Goal: Book appointment/travel/reservation

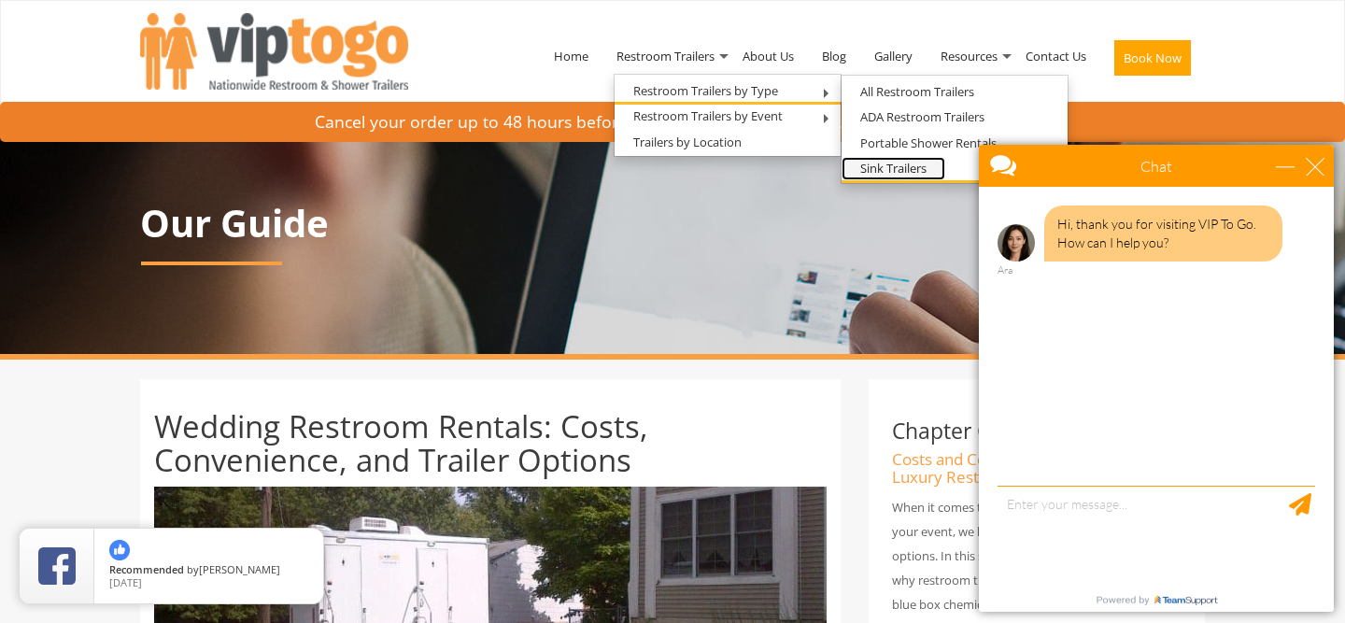
click at [899, 170] on link "Sink Trailers" at bounding box center [893, 168] width 104 height 23
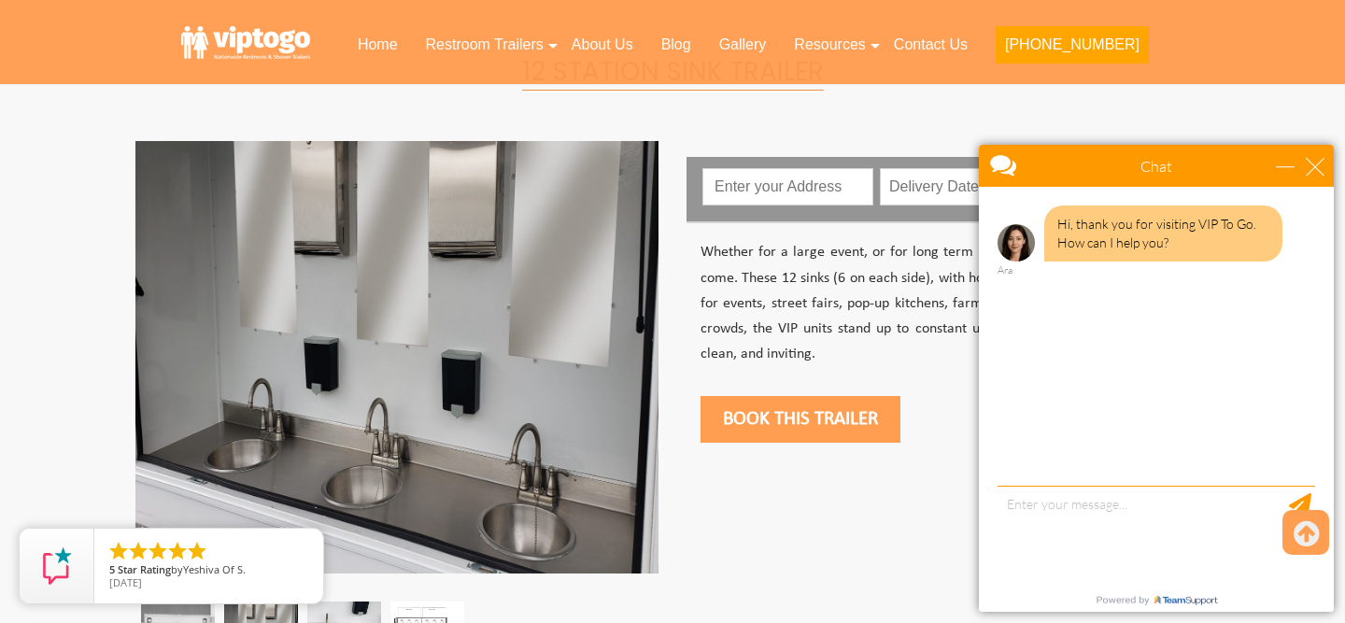
scroll to position [584, 0]
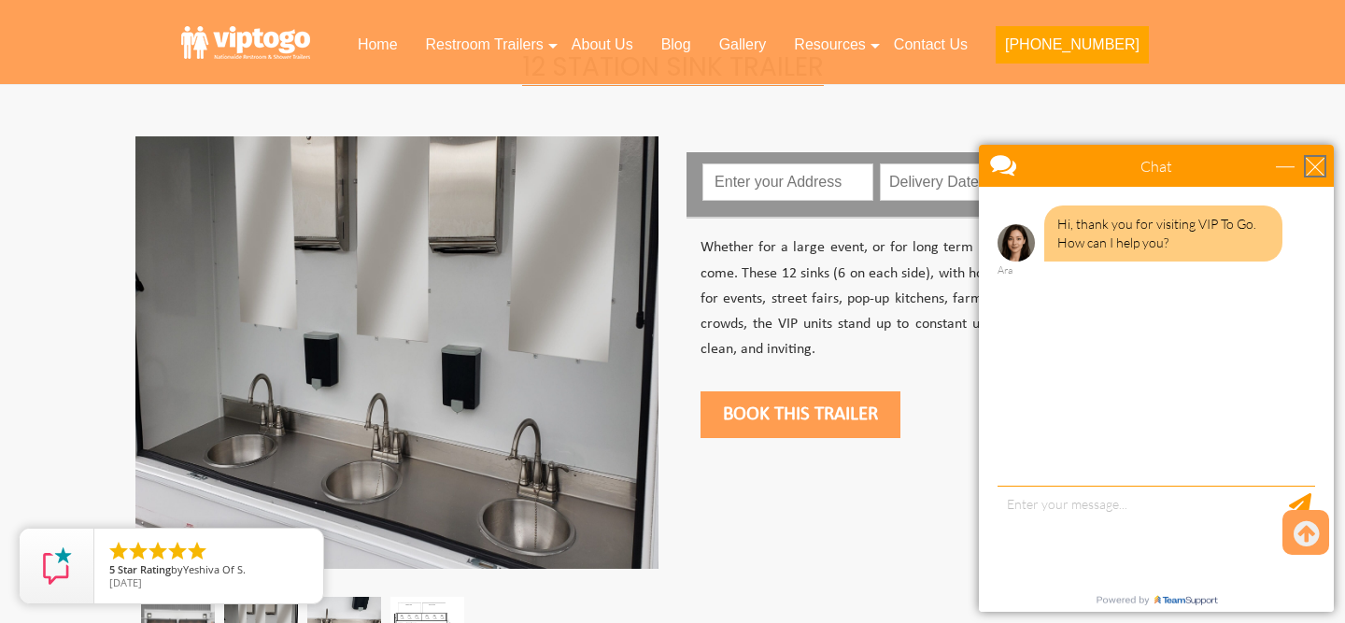
click at [1314, 175] on div "close" at bounding box center [1314, 166] width 19 height 19
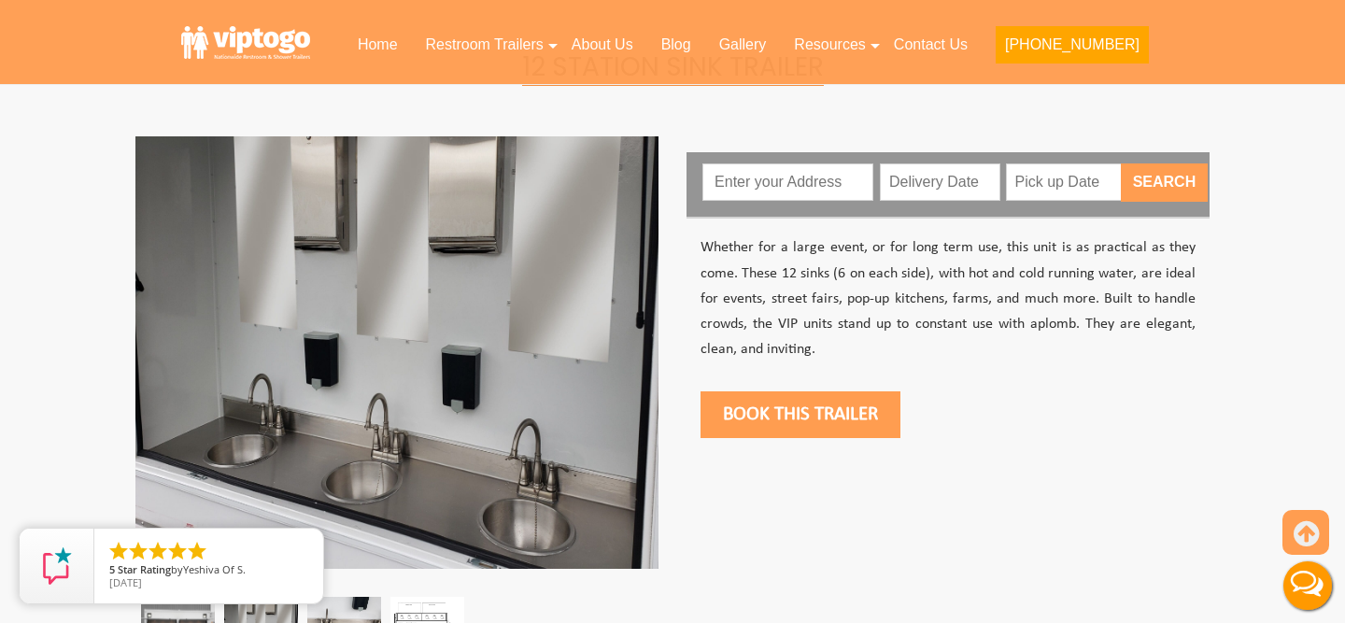
scroll to position [0, 0]
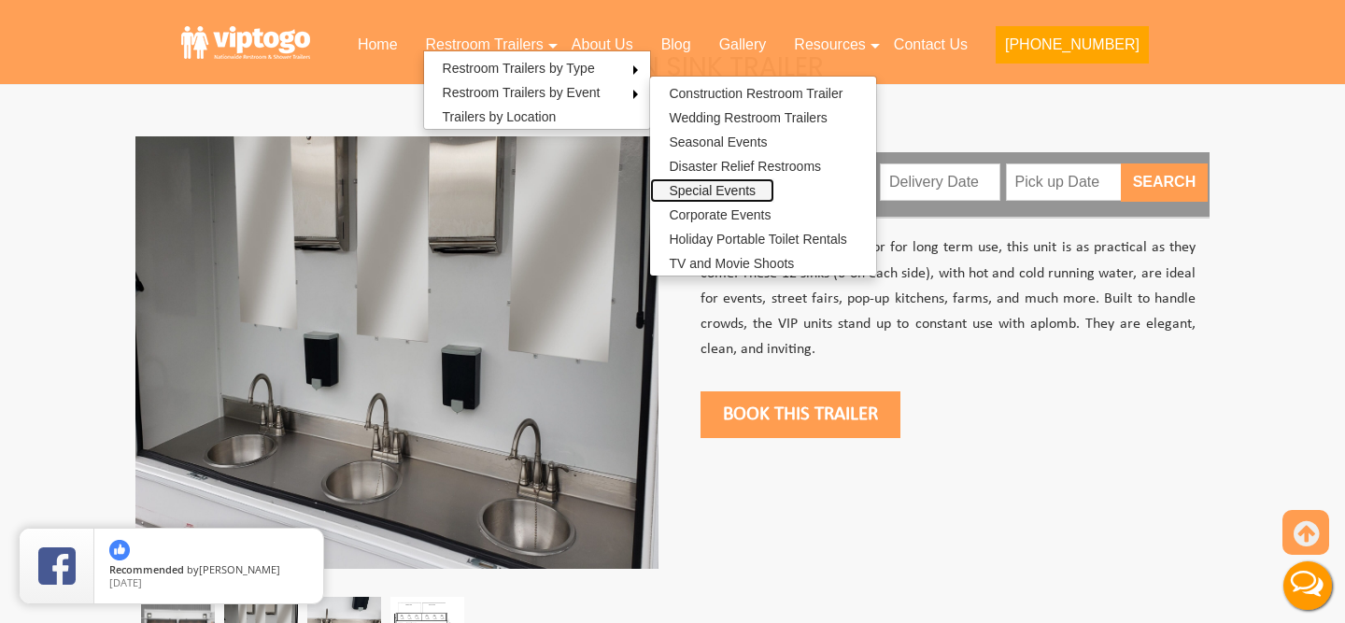
click at [774, 191] on link "Special Events" at bounding box center [712, 190] width 124 height 24
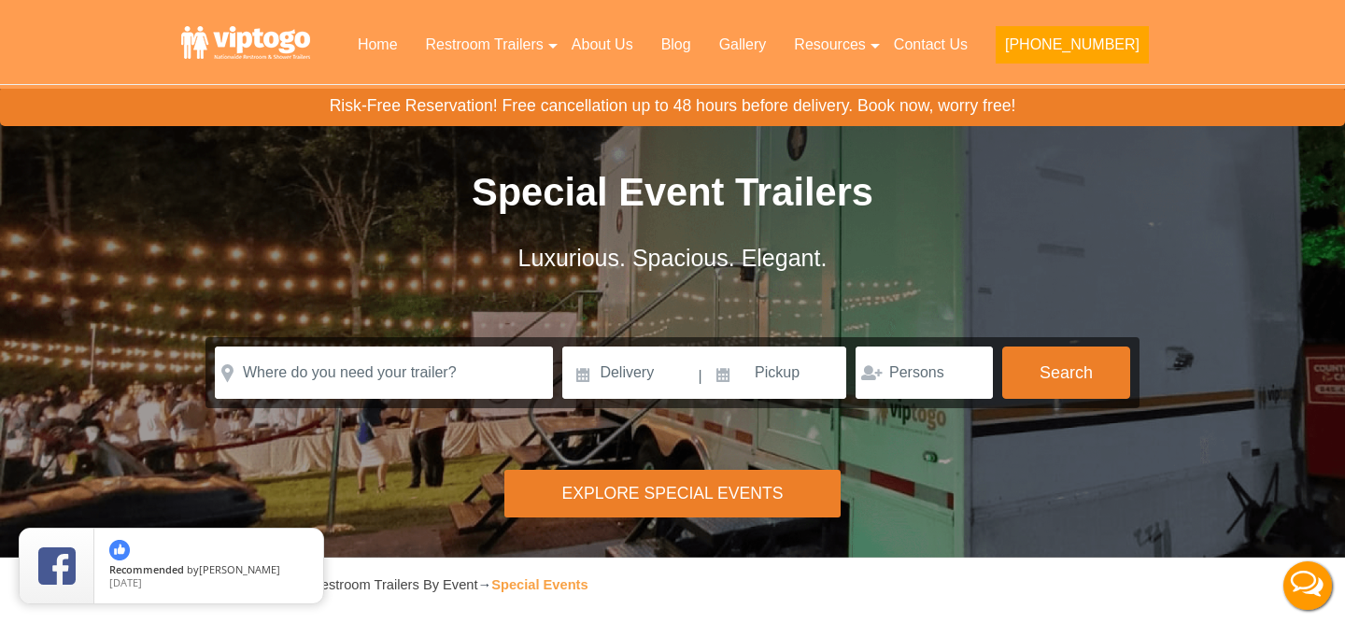
click at [625, 483] on div "Explore Special Events" at bounding box center [672, 494] width 336 height 48
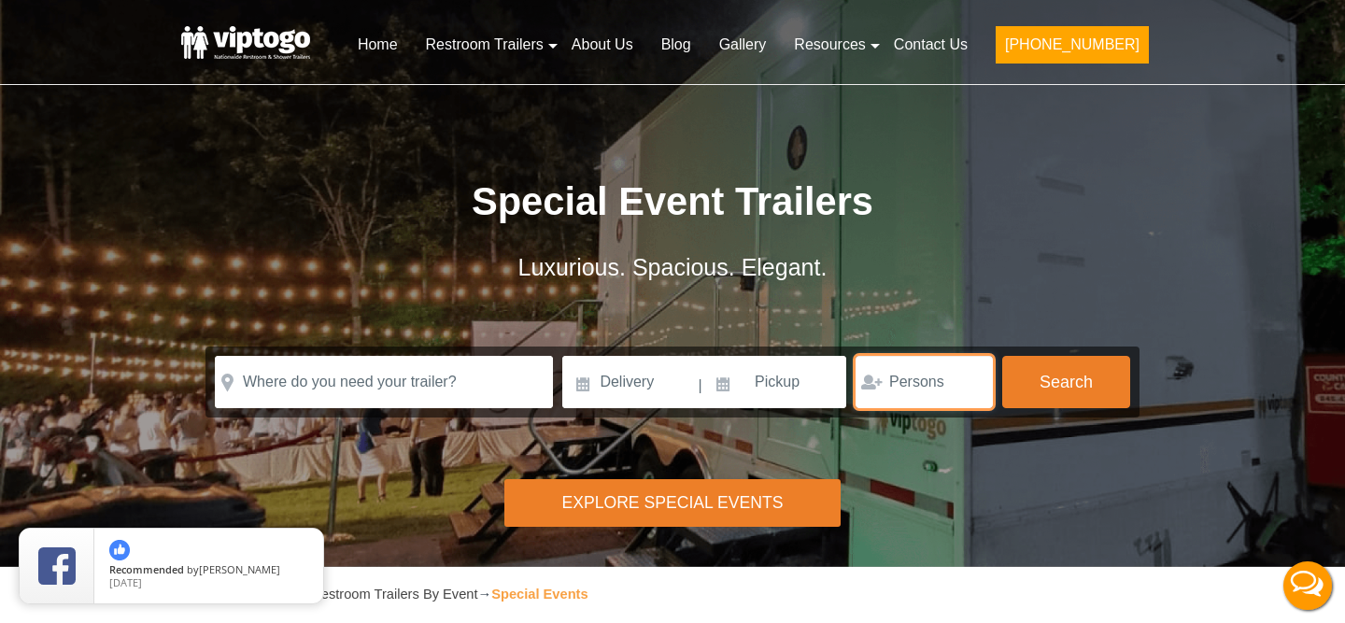
click at [890, 406] on input "number" at bounding box center [923, 382] width 137 height 52
type input "70"
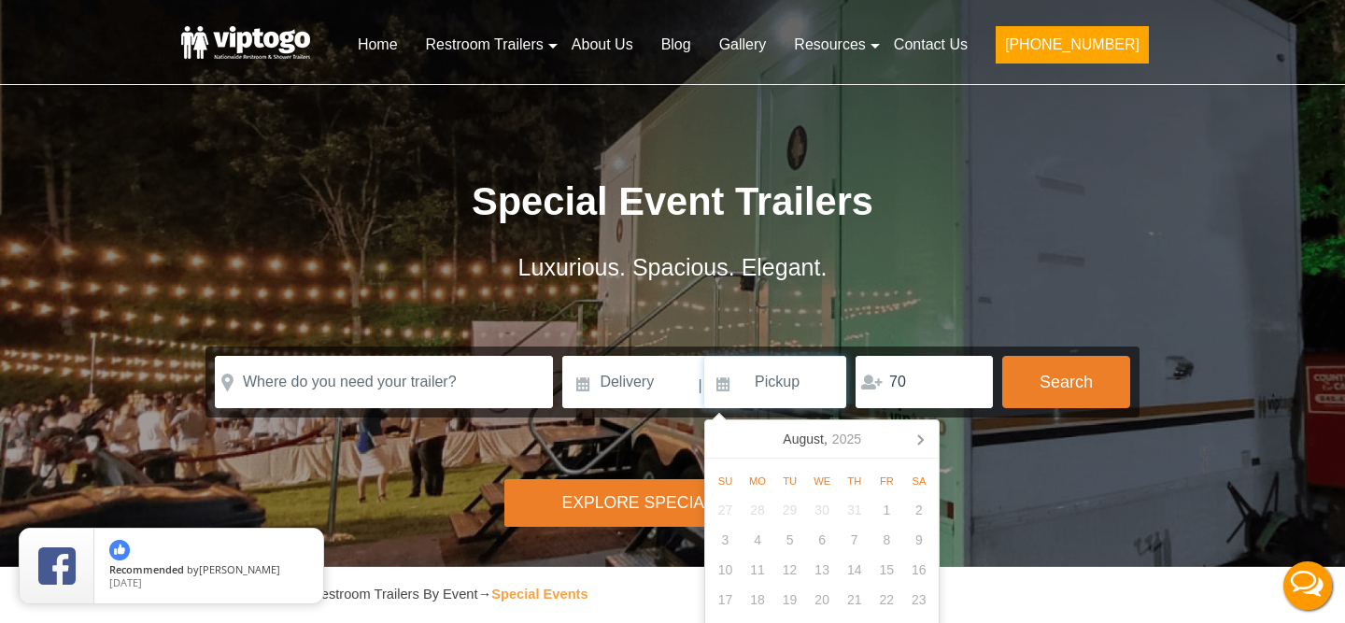
click at [800, 384] on input at bounding box center [775, 382] width 142 height 52
click at [910, 443] on icon at bounding box center [920, 439] width 30 height 30
click at [933, 444] on icon at bounding box center [920, 439] width 30 height 30
click at [719, 568] on div "12" at bounding box center [725, 570] width 33 height 30
type input "10/12/2025"
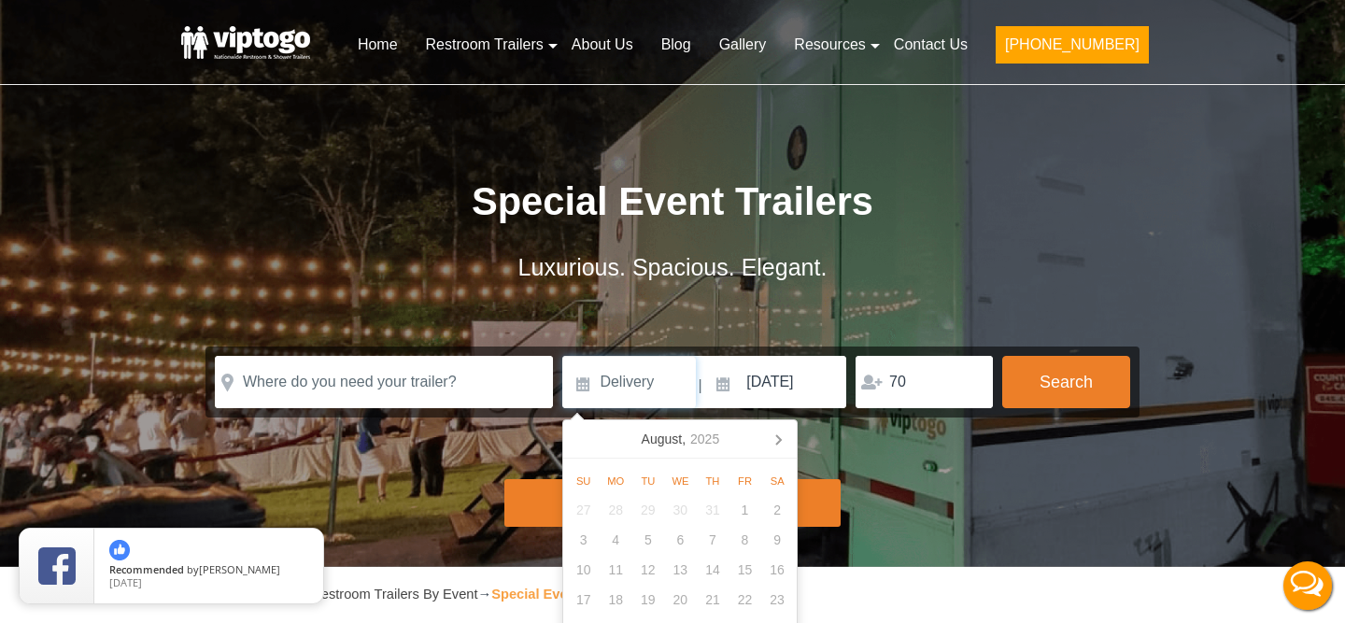
click at [659, 384] on input at bounding box center [629, 382] width 134 height 52
click at [785, 432] on icon at bounding box center [778, 439] width 30 height 30
click at [779, 440] on icon at bounding box center [778, 439] width 5 height 9
click at [775, 538] on div "11" at bounding box center [777, 540] width 33 height 30
type input "10/11/2025"
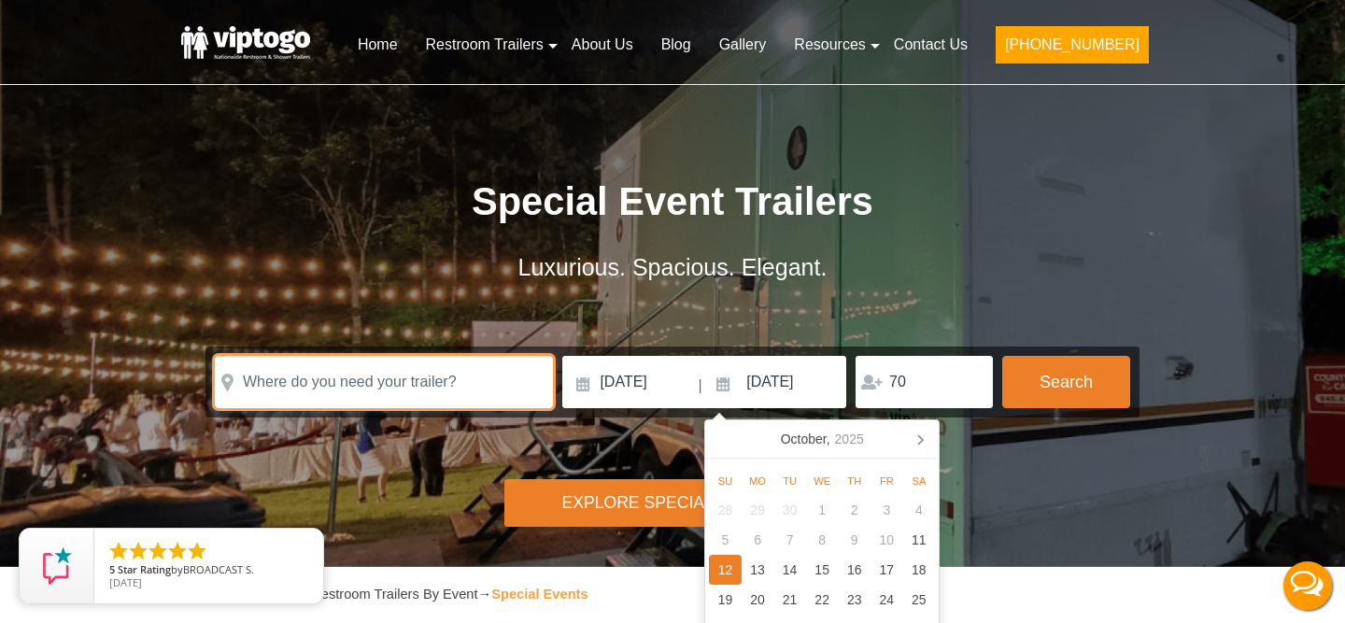
click at [511, 387] on input "text" at bounding box center [384, 382] width 338 height 52
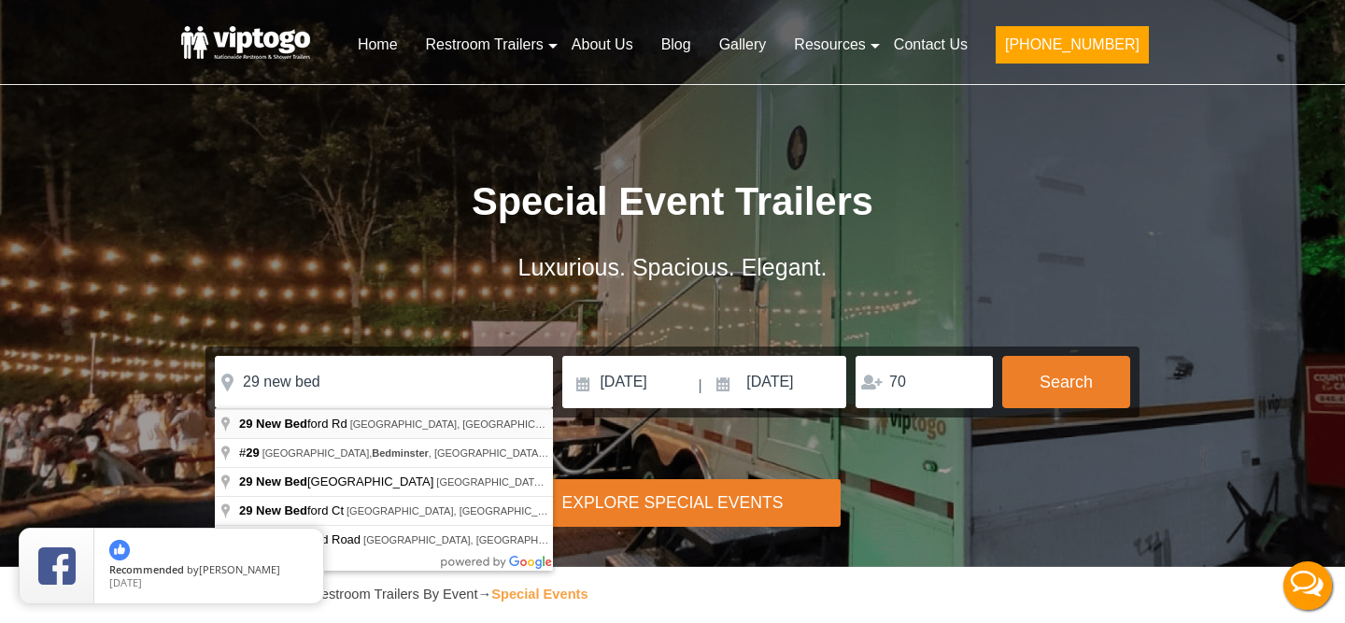
type input "29 New Bedford Rd, West Milford, NJ, USA"
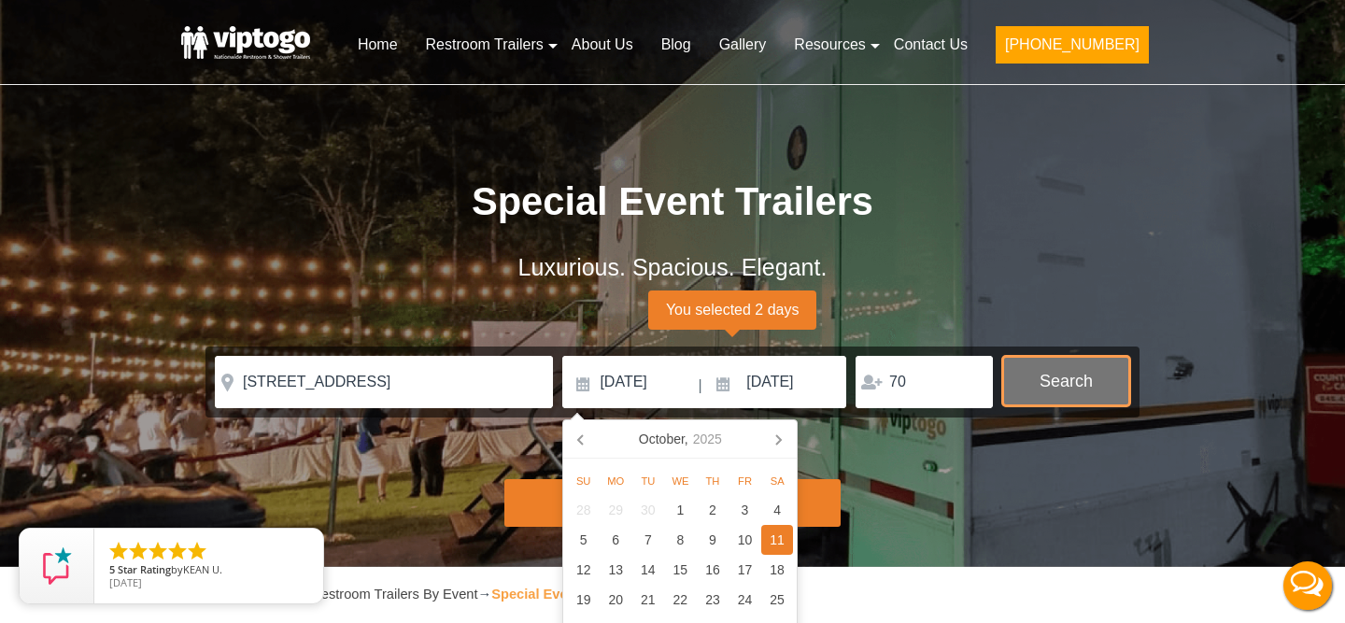
click at [1064, 376] on button "Search" at bounding box center [1066, 381] width 128 height 50
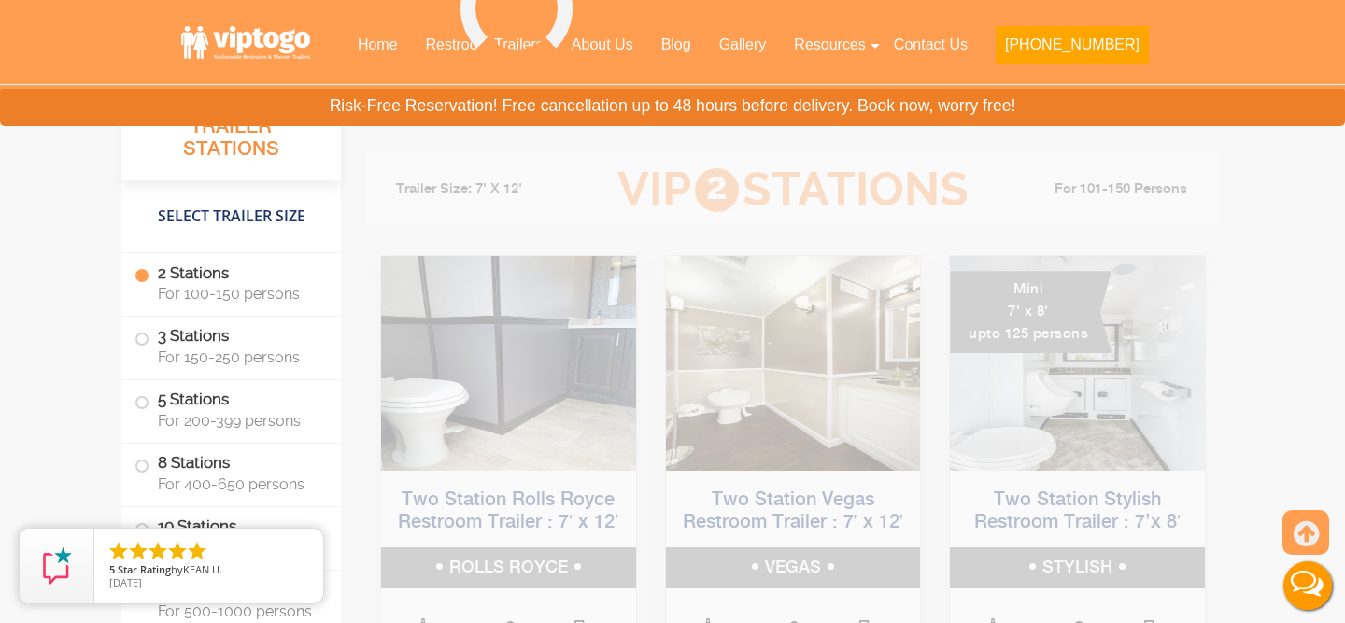
scroll to position [1295, 0]
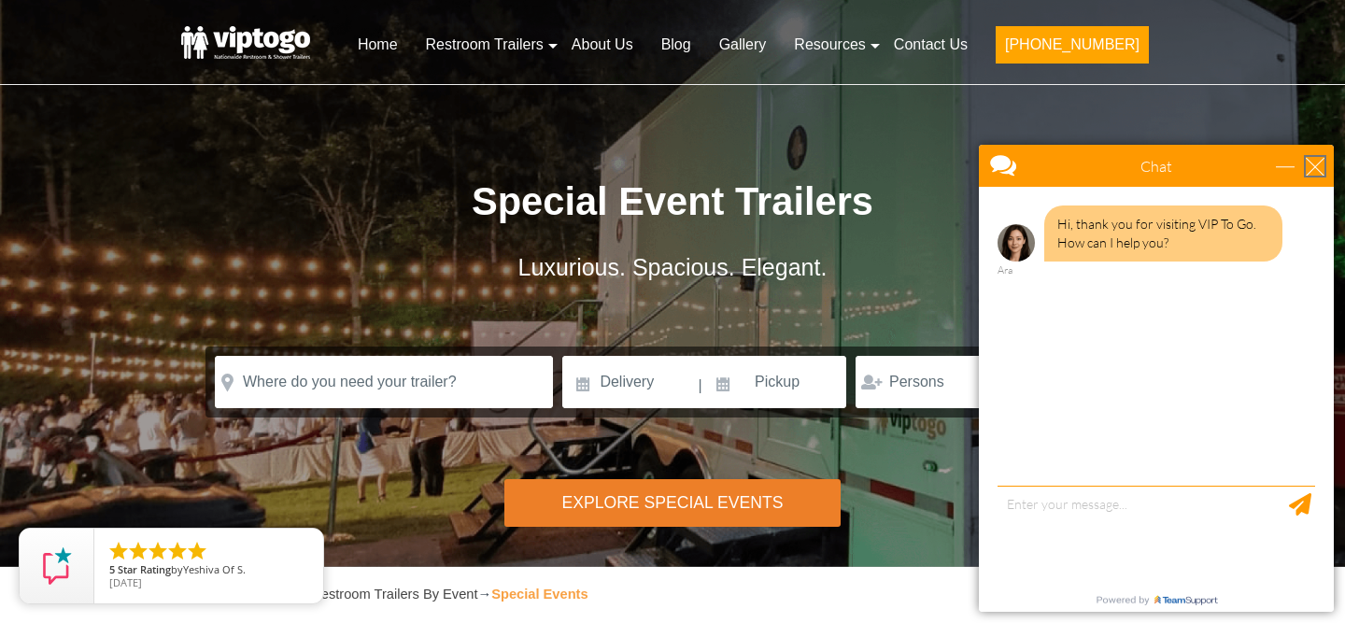
click at [1308, 162] on div "close" at bounding box center [1314, 166] width 19 height 19
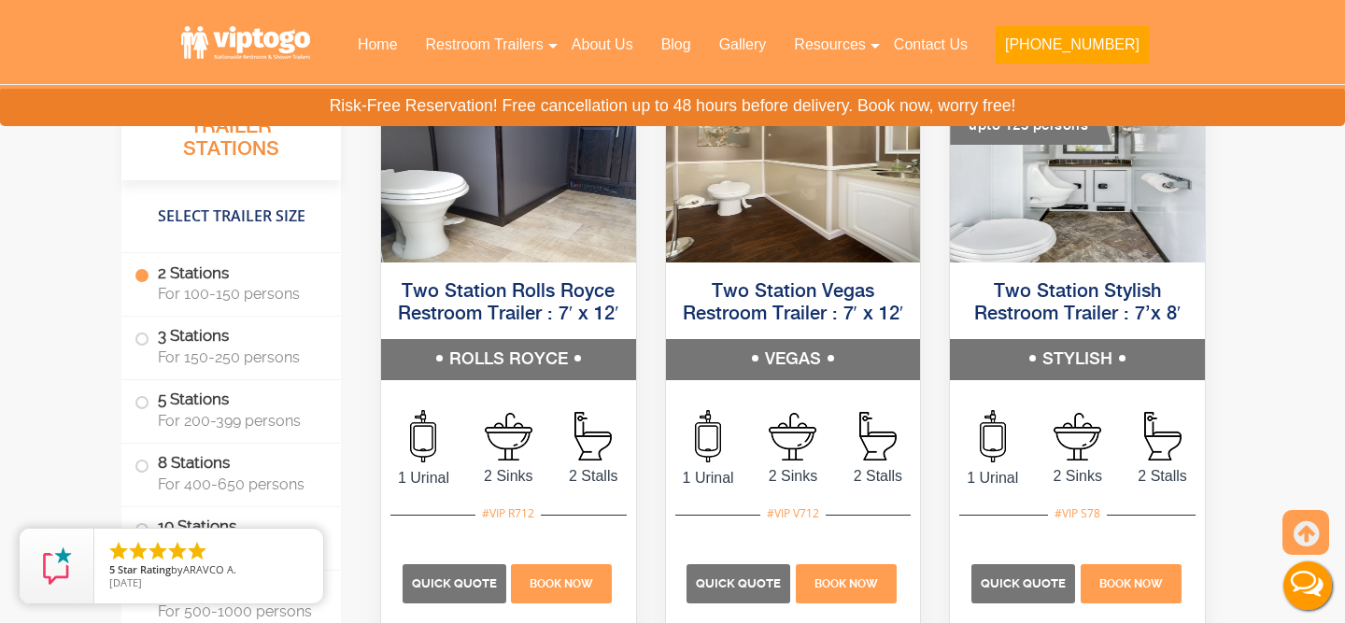
scroll to position [1503, 0]
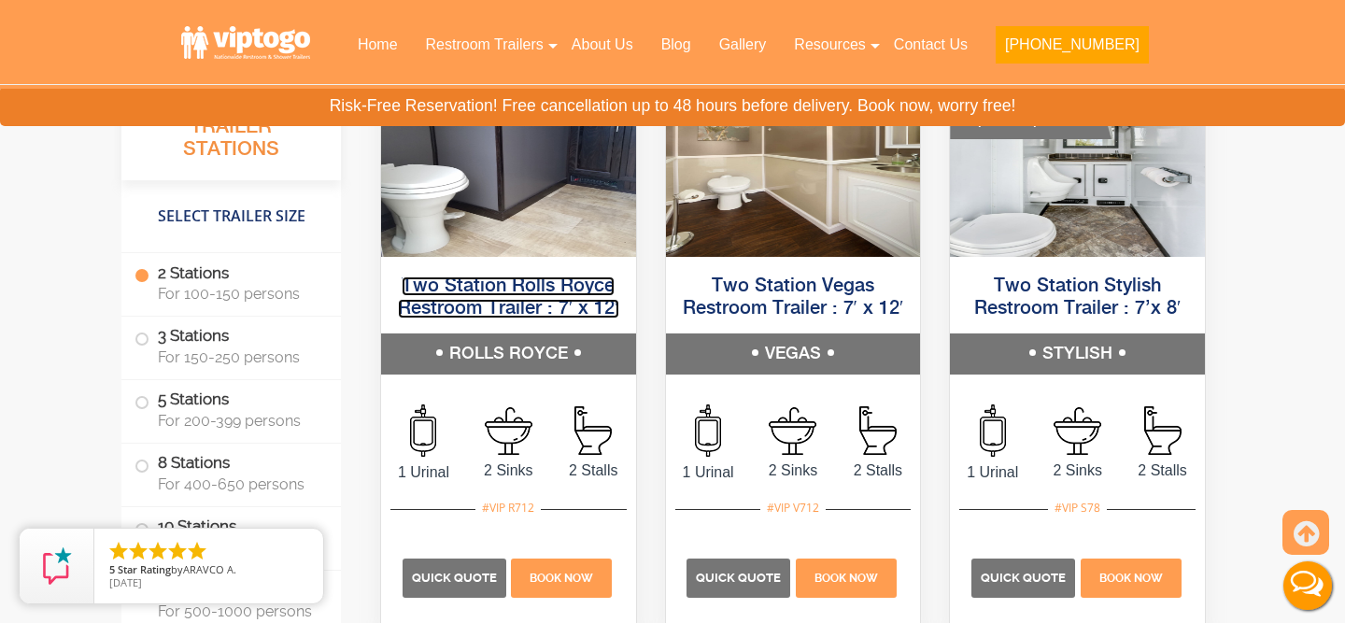
click at [538, 304] on link "Two Station Rolls Royce Restroom Trailer : 7′ x 12′" at bounding box center [508, 297] width 221 height 42
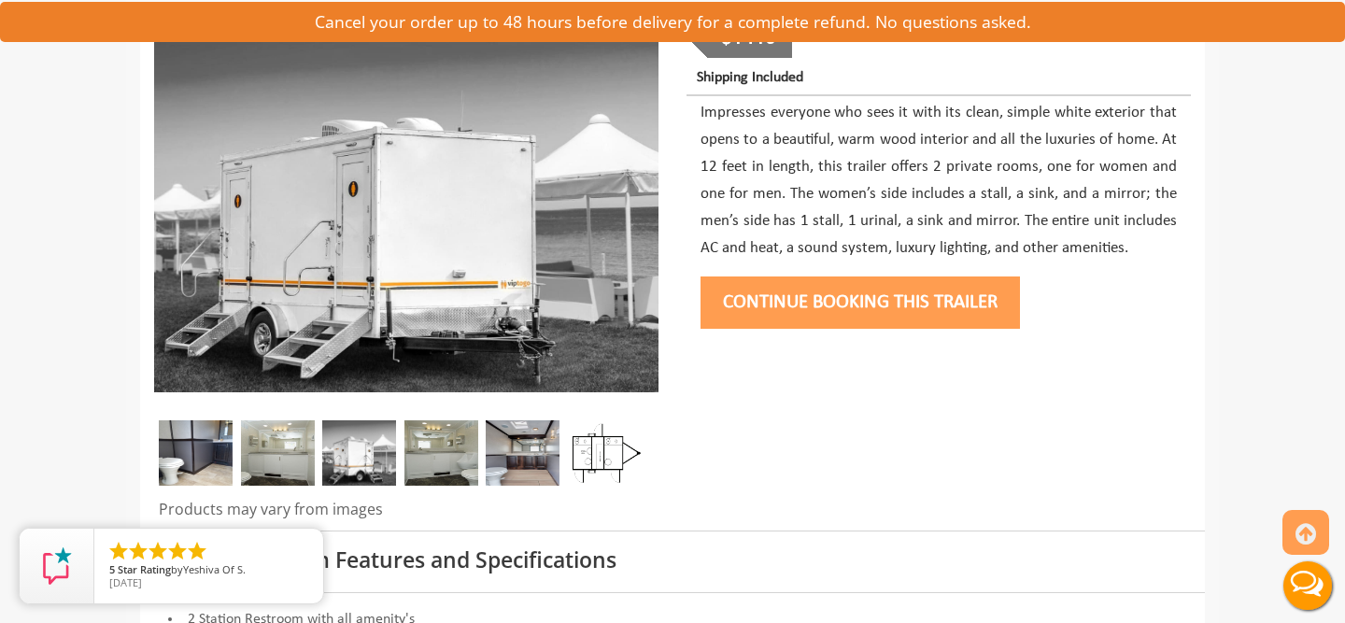
scroll to position [266, 0]
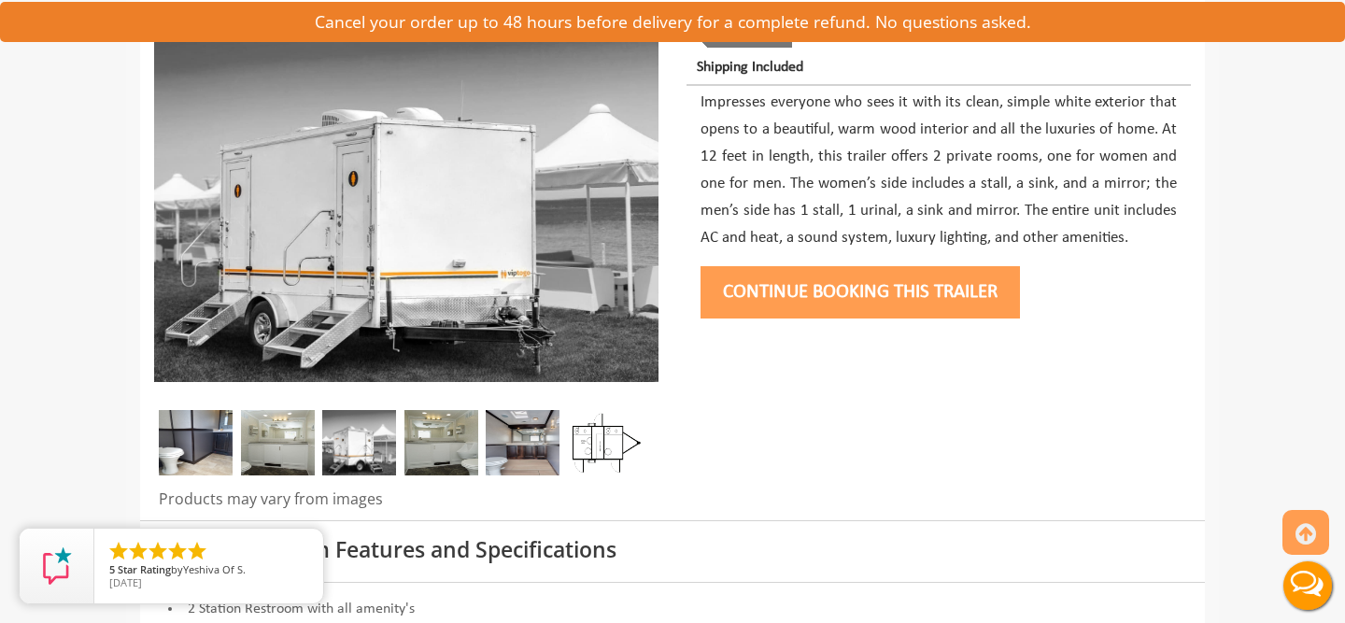
click at [548, 447] on img at bounding box center [523, 442] width 74 height 65
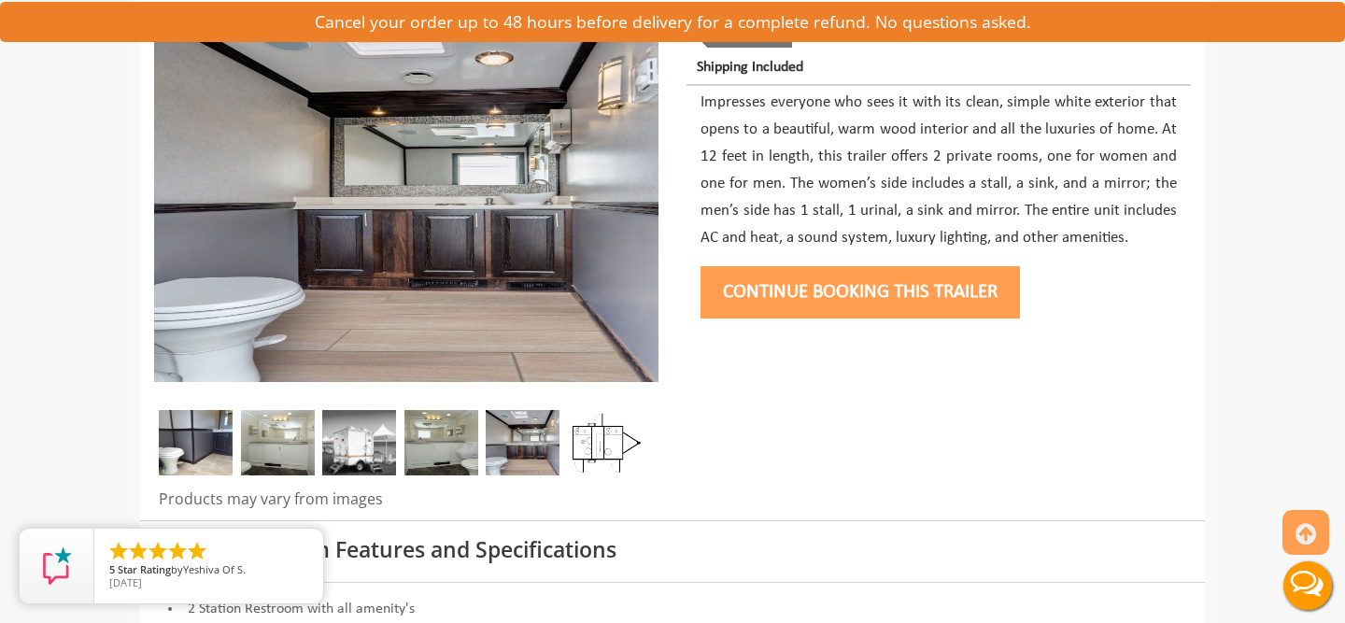
click at [447, 433] on img at bounding box center [441, 442] width 74 height 65
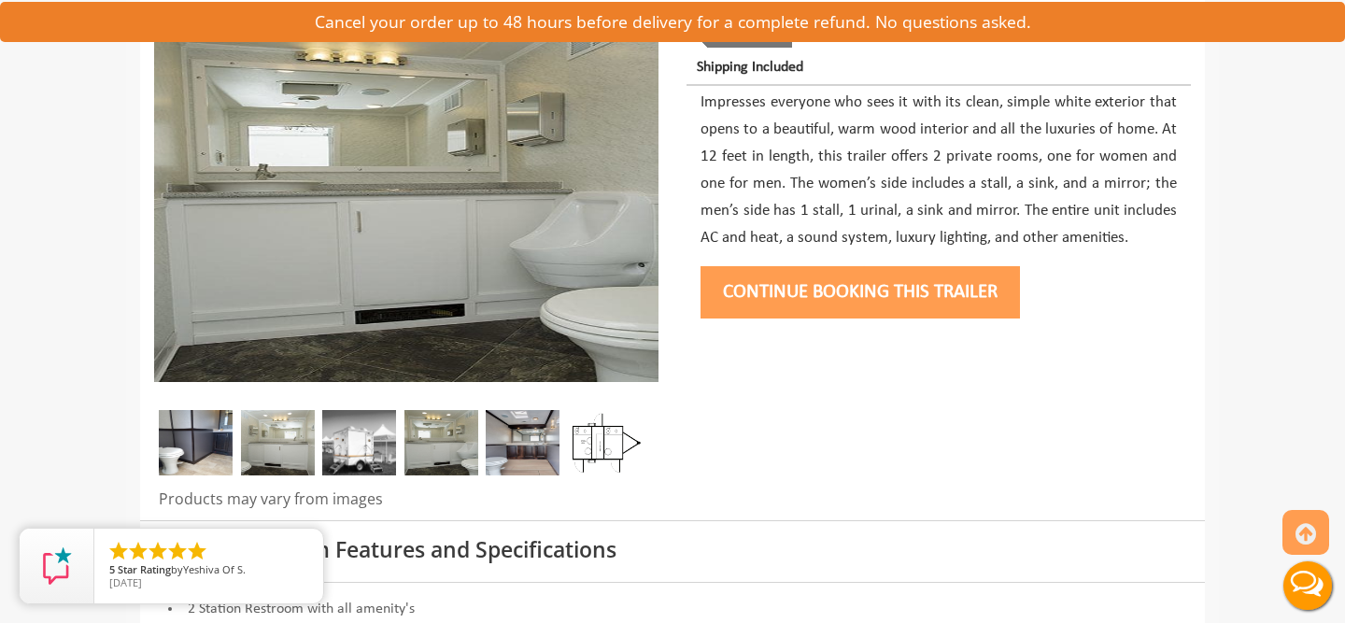
click at [373, 465] on img at bounding box center [359, 442] width 74 height 65
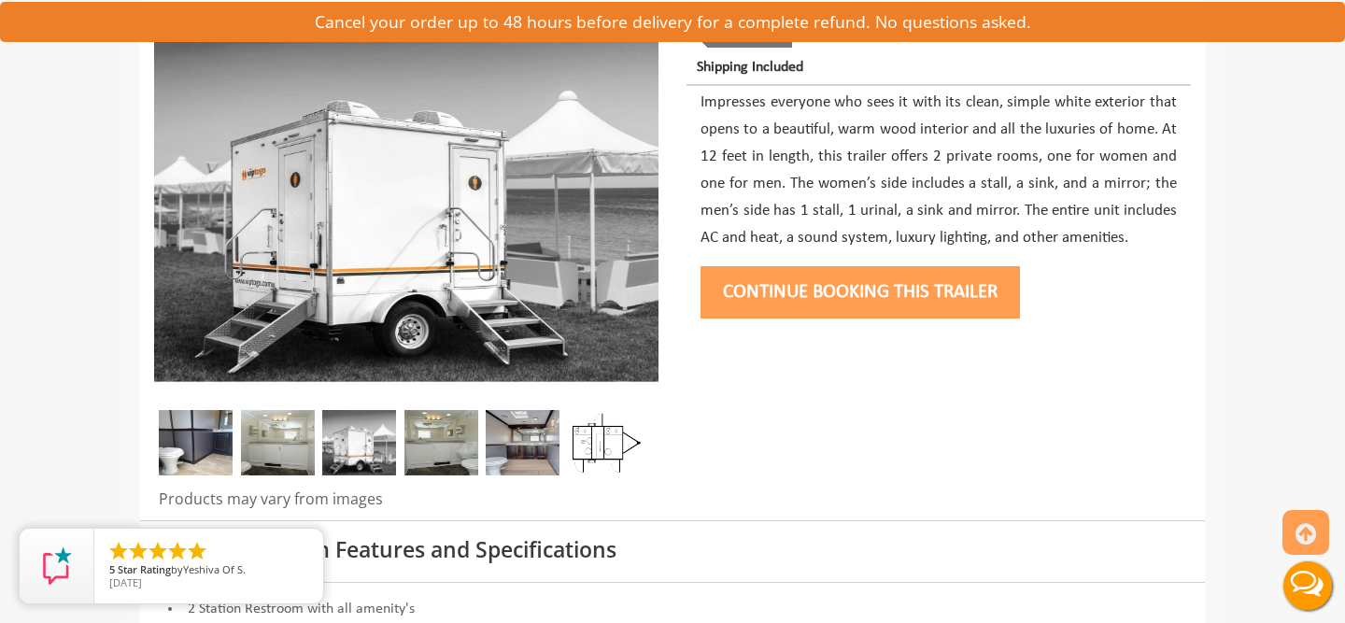
click at [301, 456] on img at bounding box center [278, 442] width 74 height 65
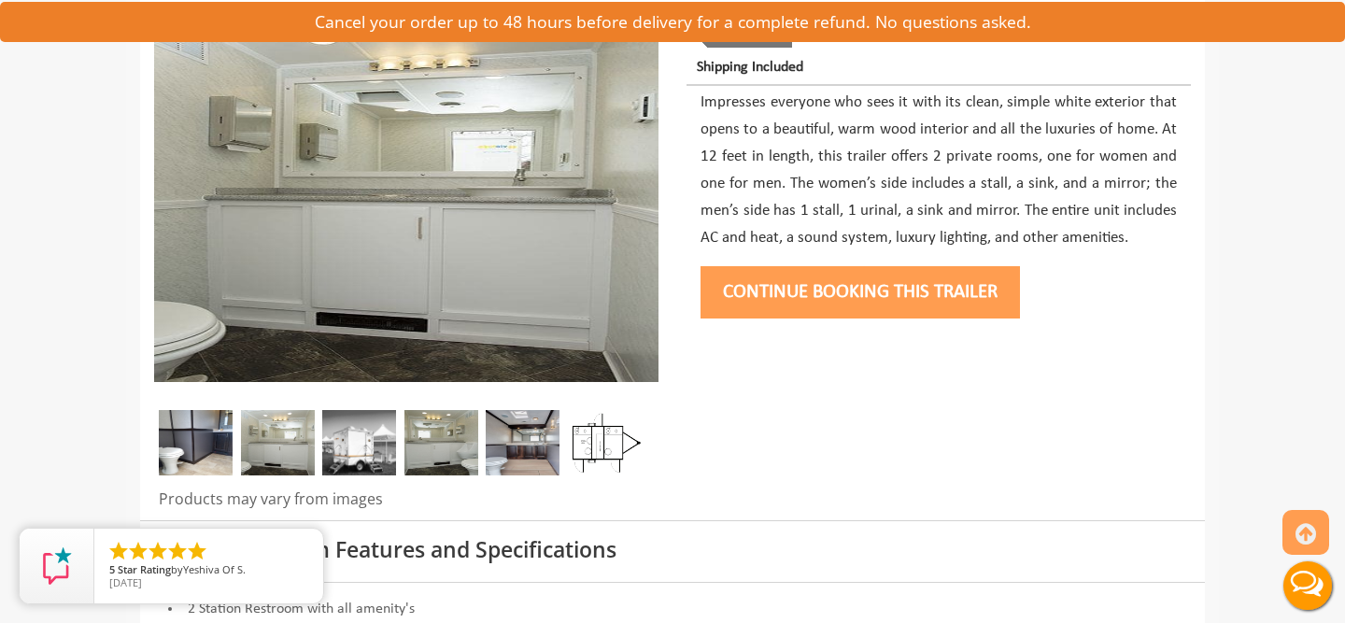
click at [217, 458] on img at bounding box center [196, 442] width 74 height 65
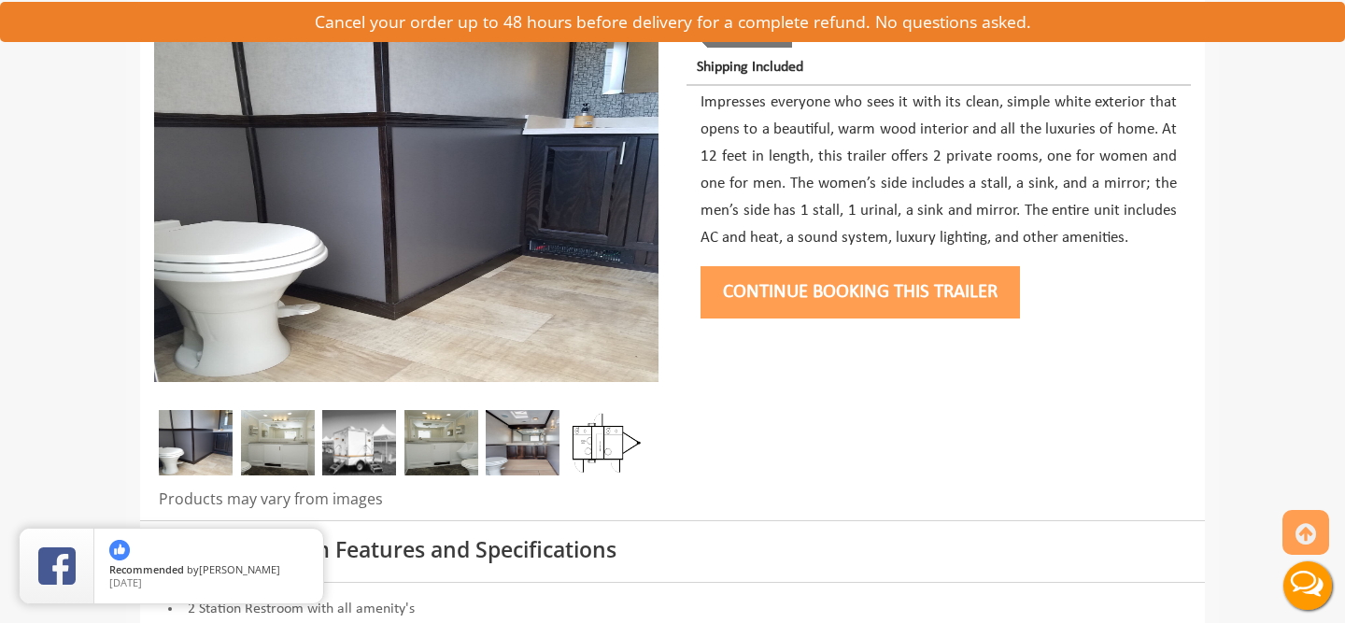
click at [266, 458] on img at bounding box center [278, 442] width 74 height 65
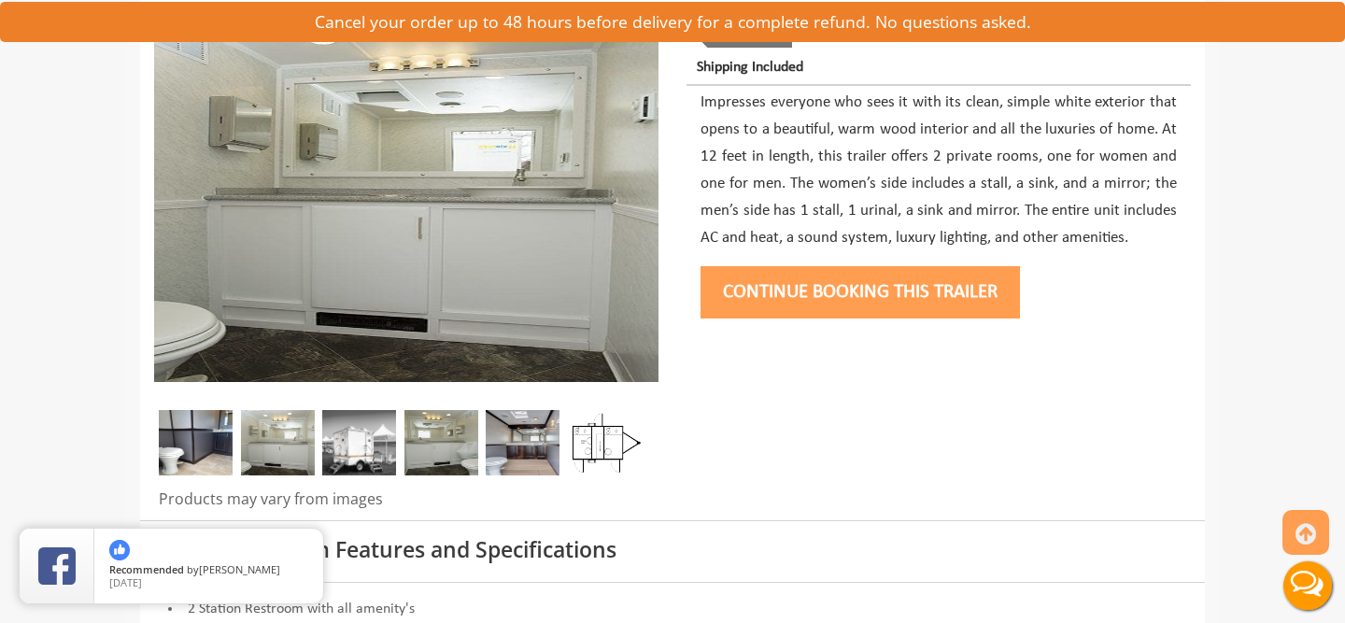
click at [335, 458] on img at bounding box center [359, 442] width 74 height 65
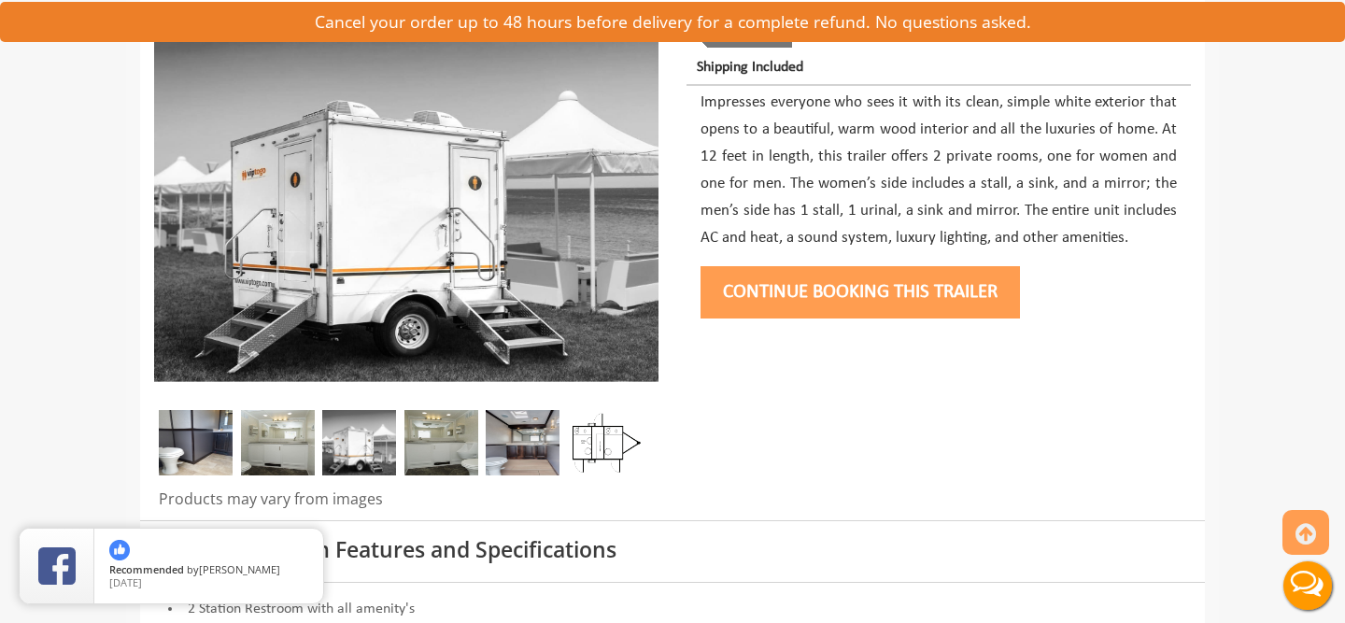
click at [433, 456] on img at bounding box center [441, 442] width 74 height 65
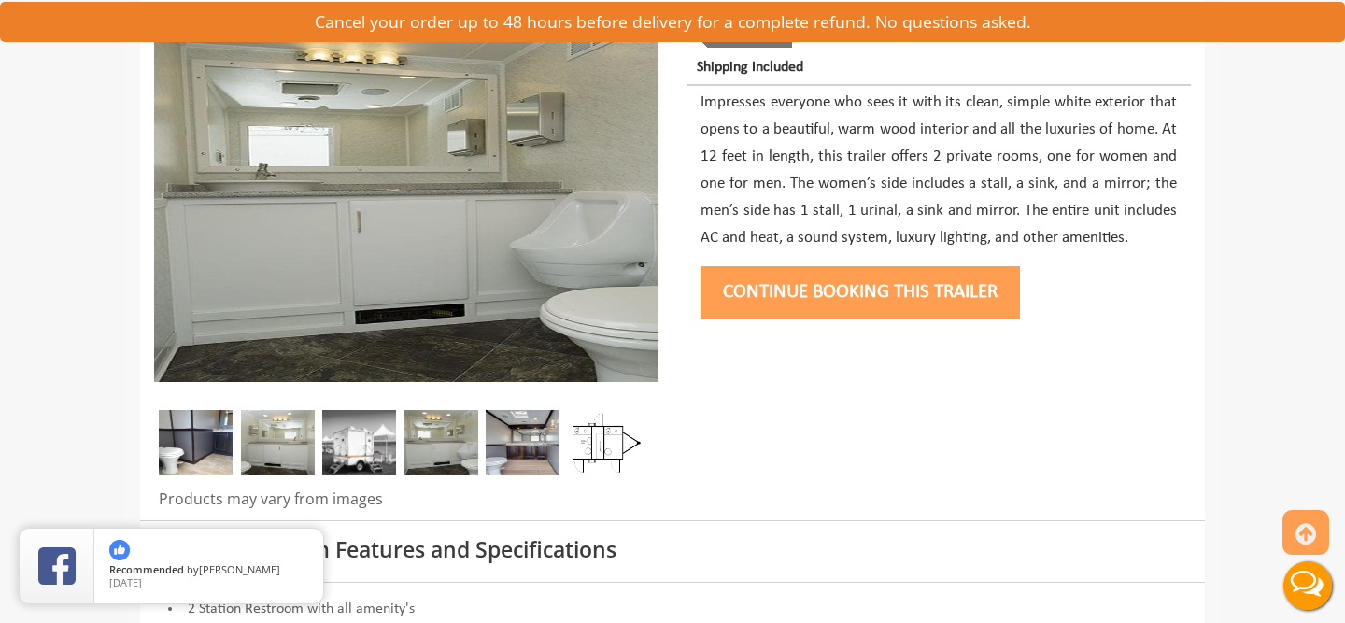
click at [593, 438] on img at bounding box center [604, 442] width 74 height 65
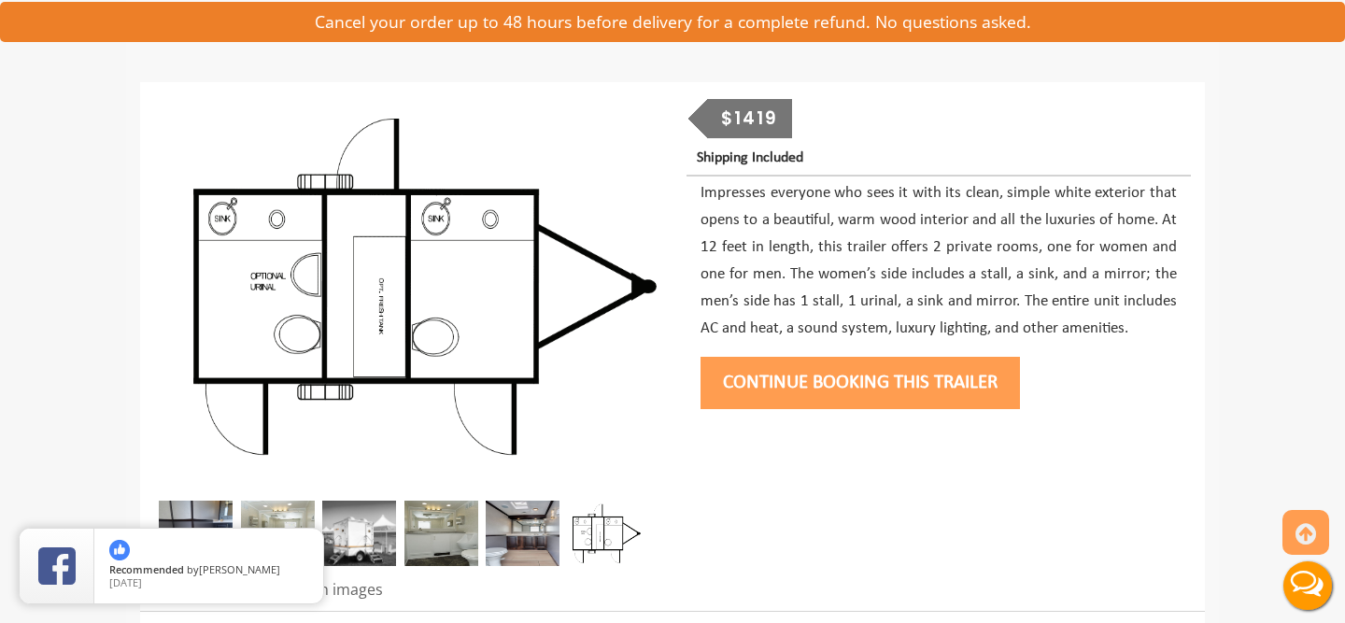
scroll to position [181, 0]
